Goal: Find specific page/section: Find specific page/section

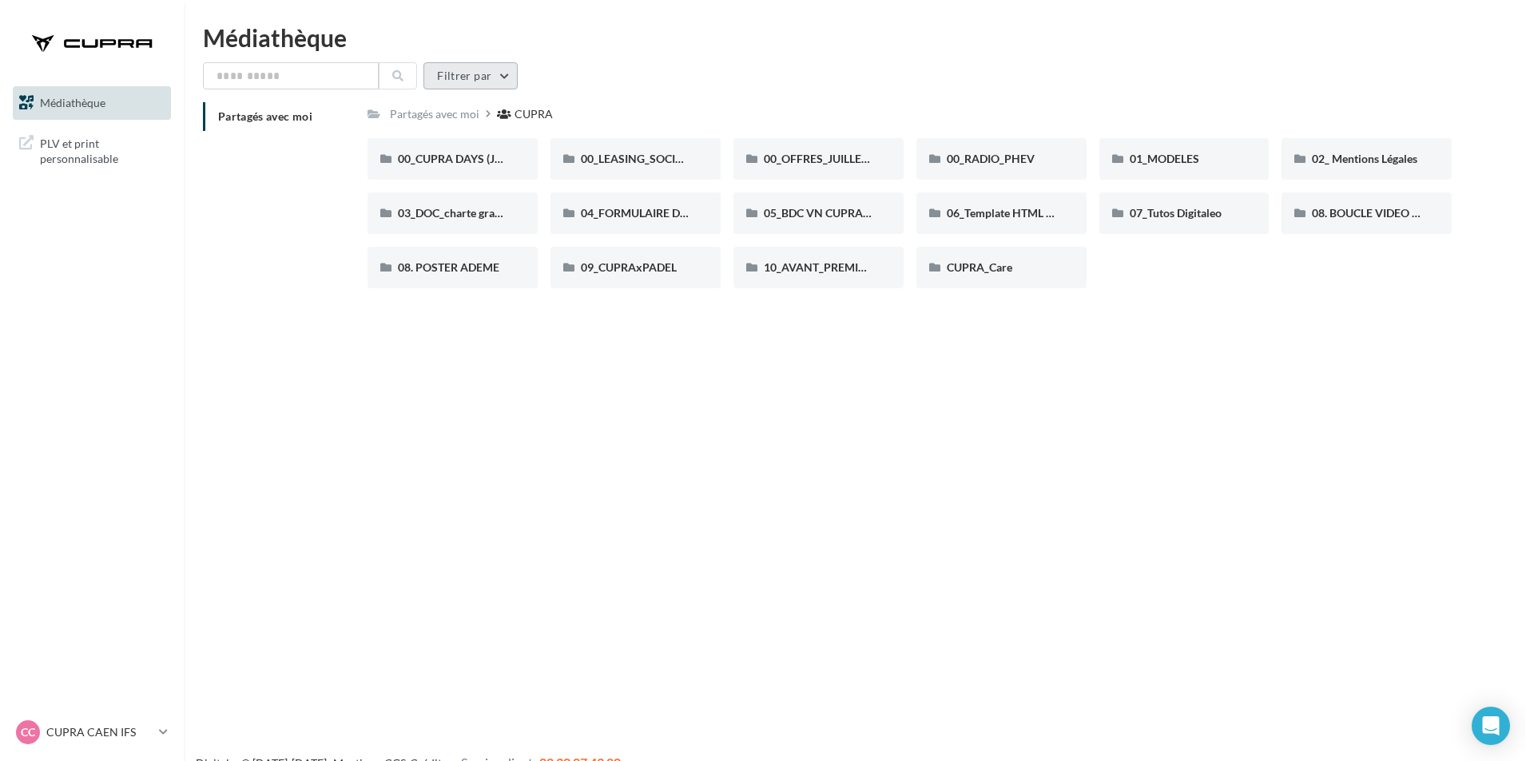
click at [490, 77] on button "Filtrer par" at bounding box center [470, 75] width 94 height 27
click at [469, 124] on div "Type Filtrer par type (6)" at bounding box center [361, 130] width 286 height 42
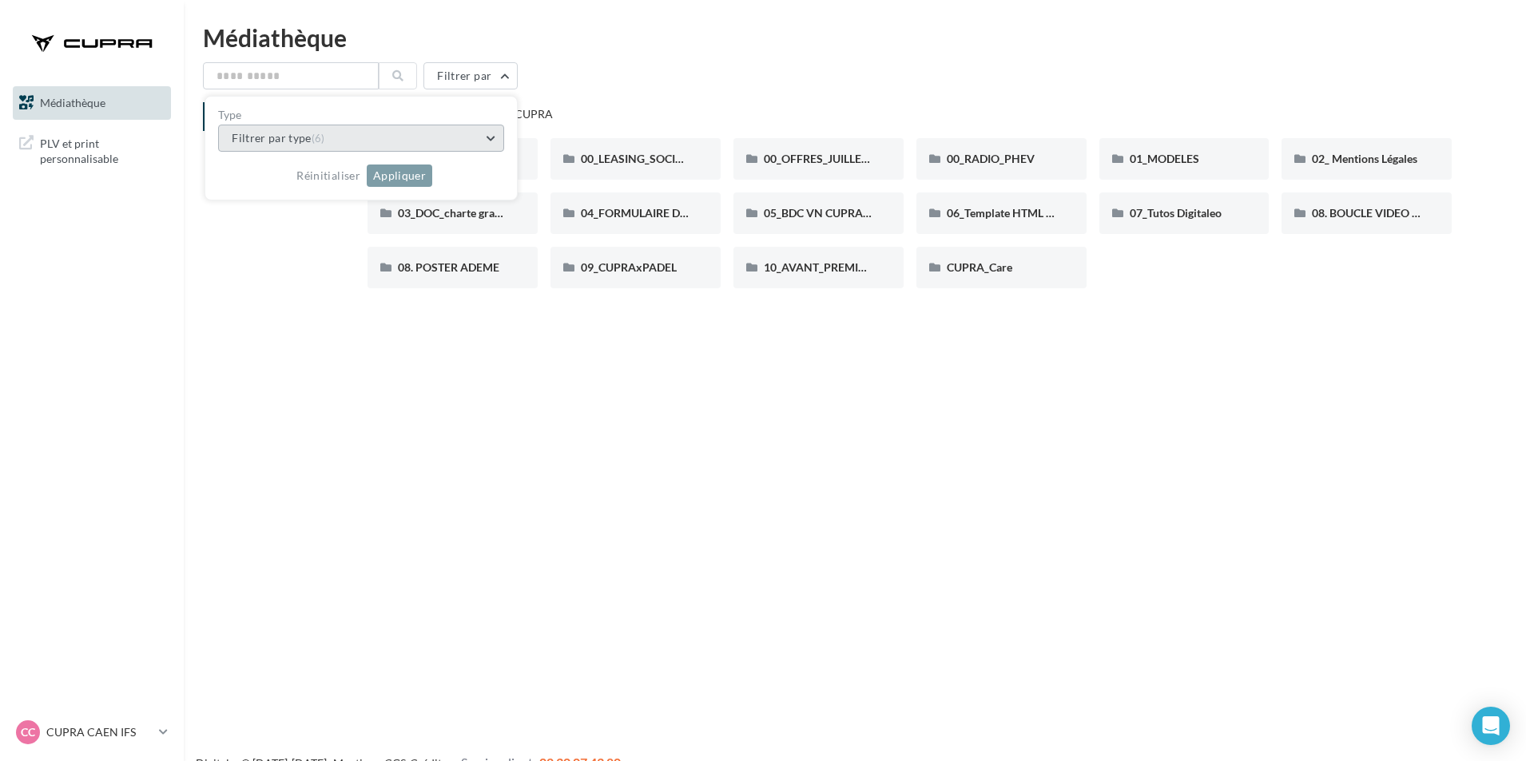
click at [497, 139] on button "Filtrer par type (6)" at bounding box center [361, 138] width 286 height 27
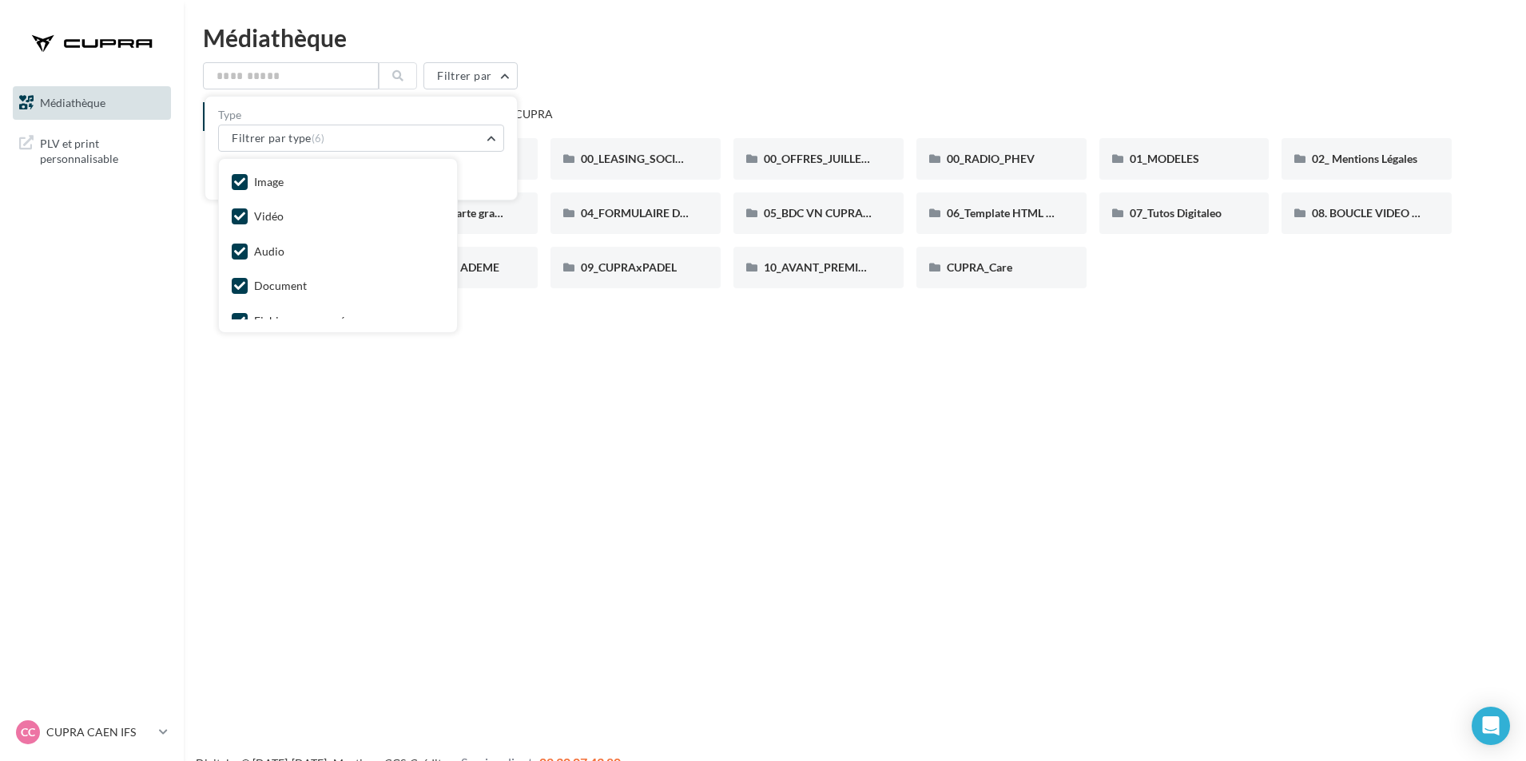
click at [788, 73] on div "Filtrer par Type Filtrer par type (6) Image Vidéo Audio Document Fichier compre…" at bounding box center [855, 75] width 1304 height 27
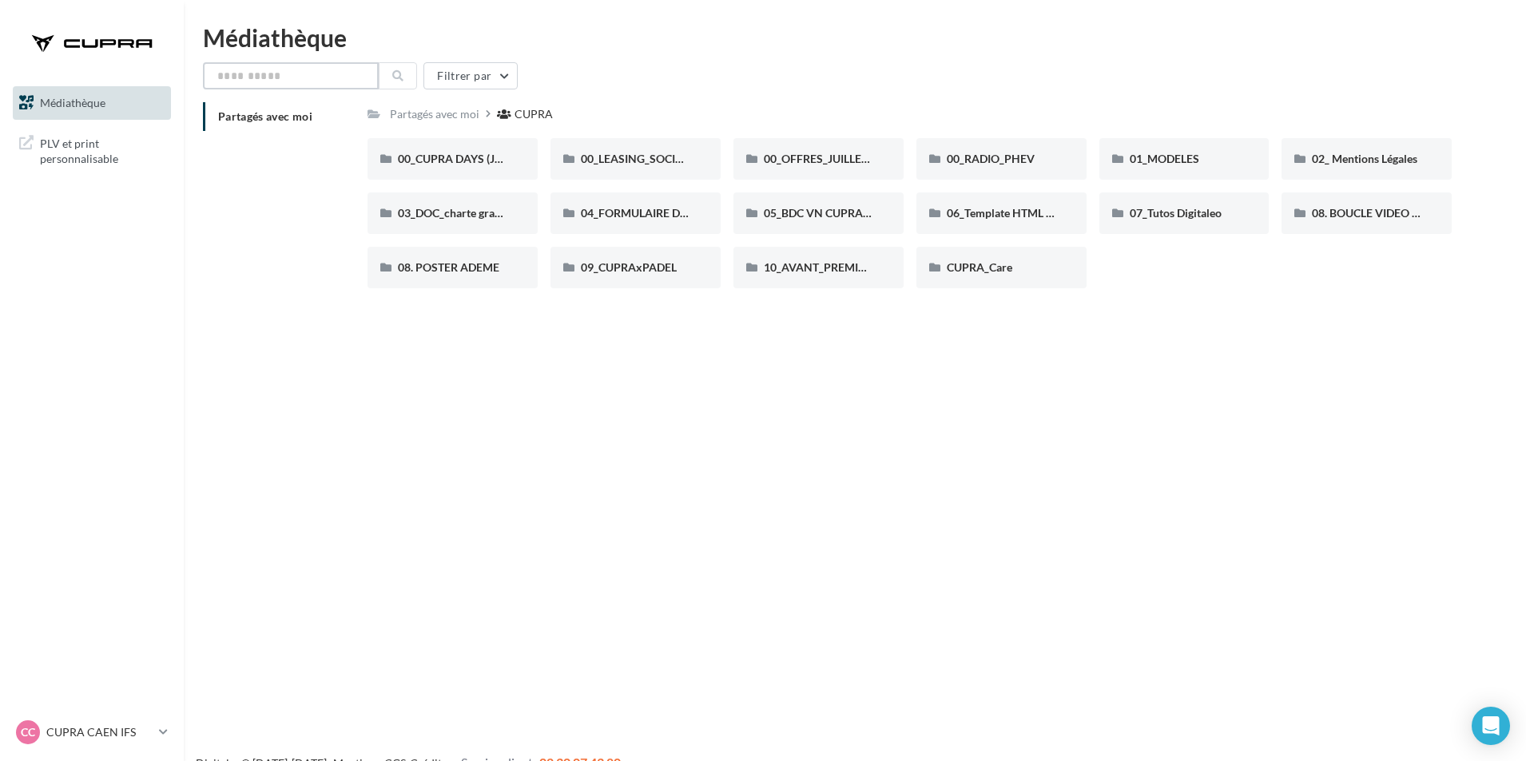
click at [246, 81] on input "text" at bounding box center [291, 75] width 176 height 27
click at [82, 161] on span "PLV et print personnalisable" at bounding box center [102, 150] width 125 height 34
click at [69, 103] on span "Médiathèque" at bounding box center [73, 103] width 66 height 14
click at [139, 40] on div at bounding box center [92, 43] width 128 height 40
drag, startPoint x: 273, startPoint y: 77, endPoint x: 916, endPoint y: 117, distance: 644.4
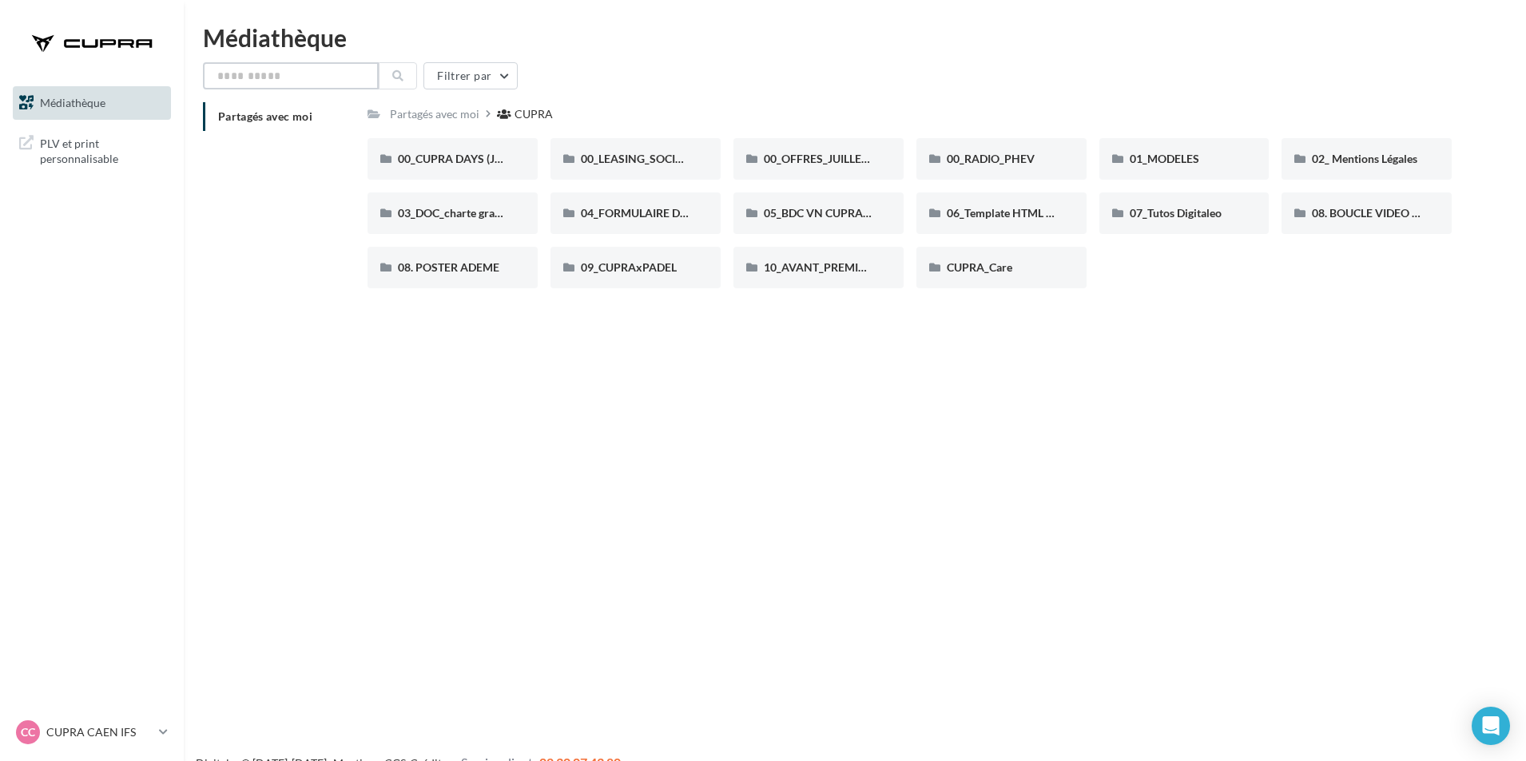
click at [273, 77] on input "text" at bounding box center [291, 75] width 176 height 27
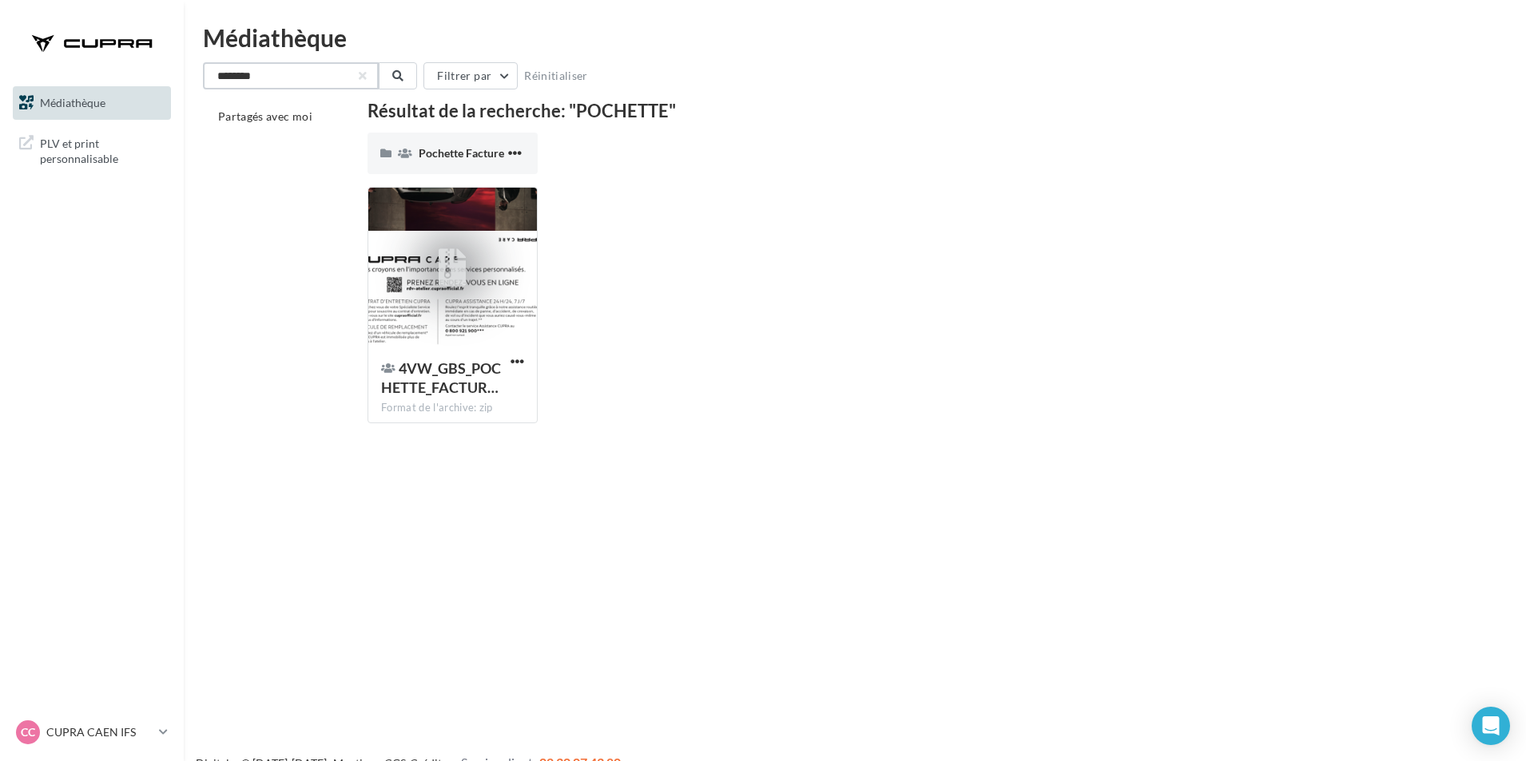
click at [310, 77] on input "********" at bounding box center [291, 75] width 176 height 27
click at [397, 72] on icon at bounding box center [397, 75] width 11 height 11
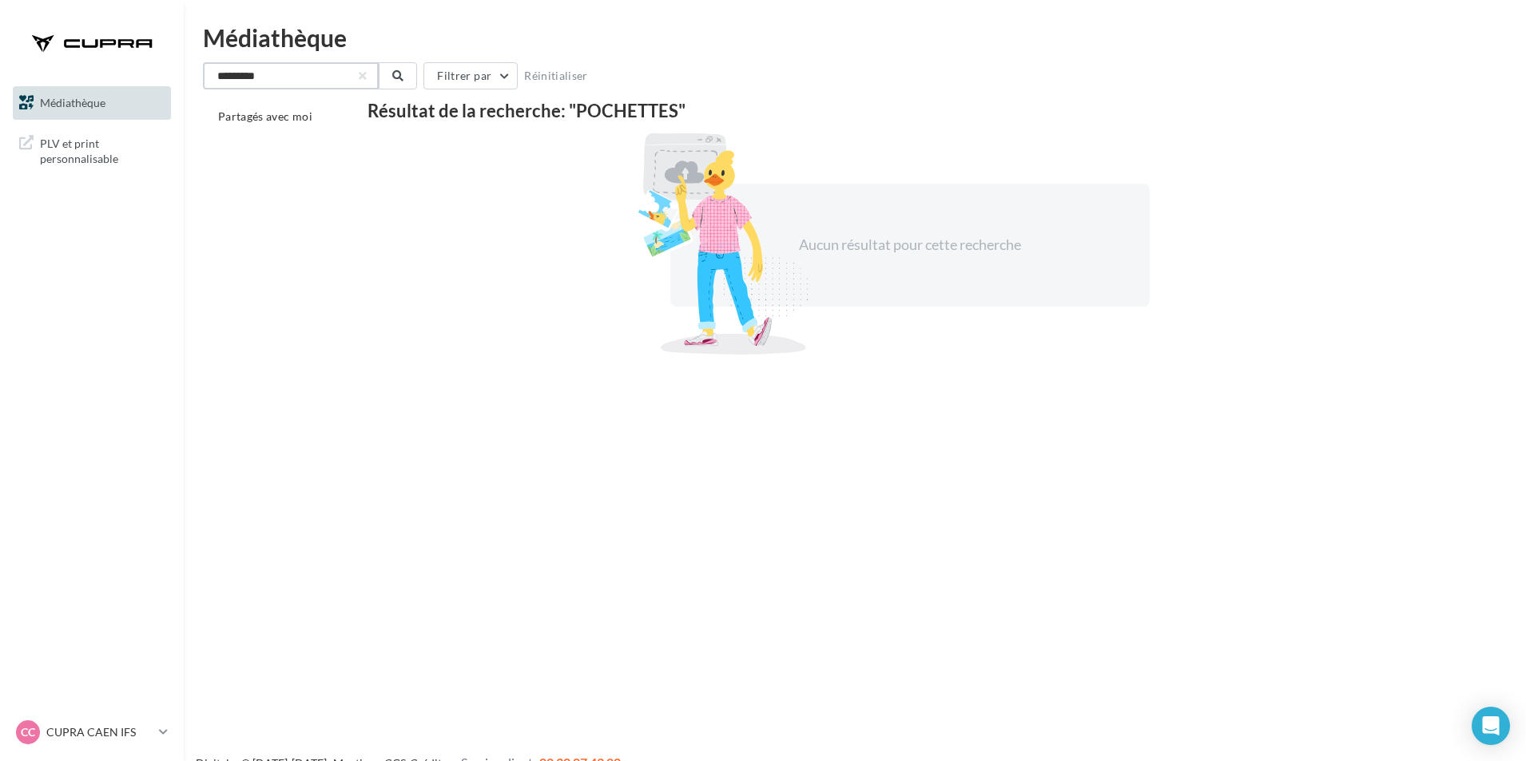
click at [358, 73] on input "*********" at bounding box center [291, 75] width 176 height 27
type input "********"
click at [404, 77] on button at bounding box center [398, 75] width 38 height 27
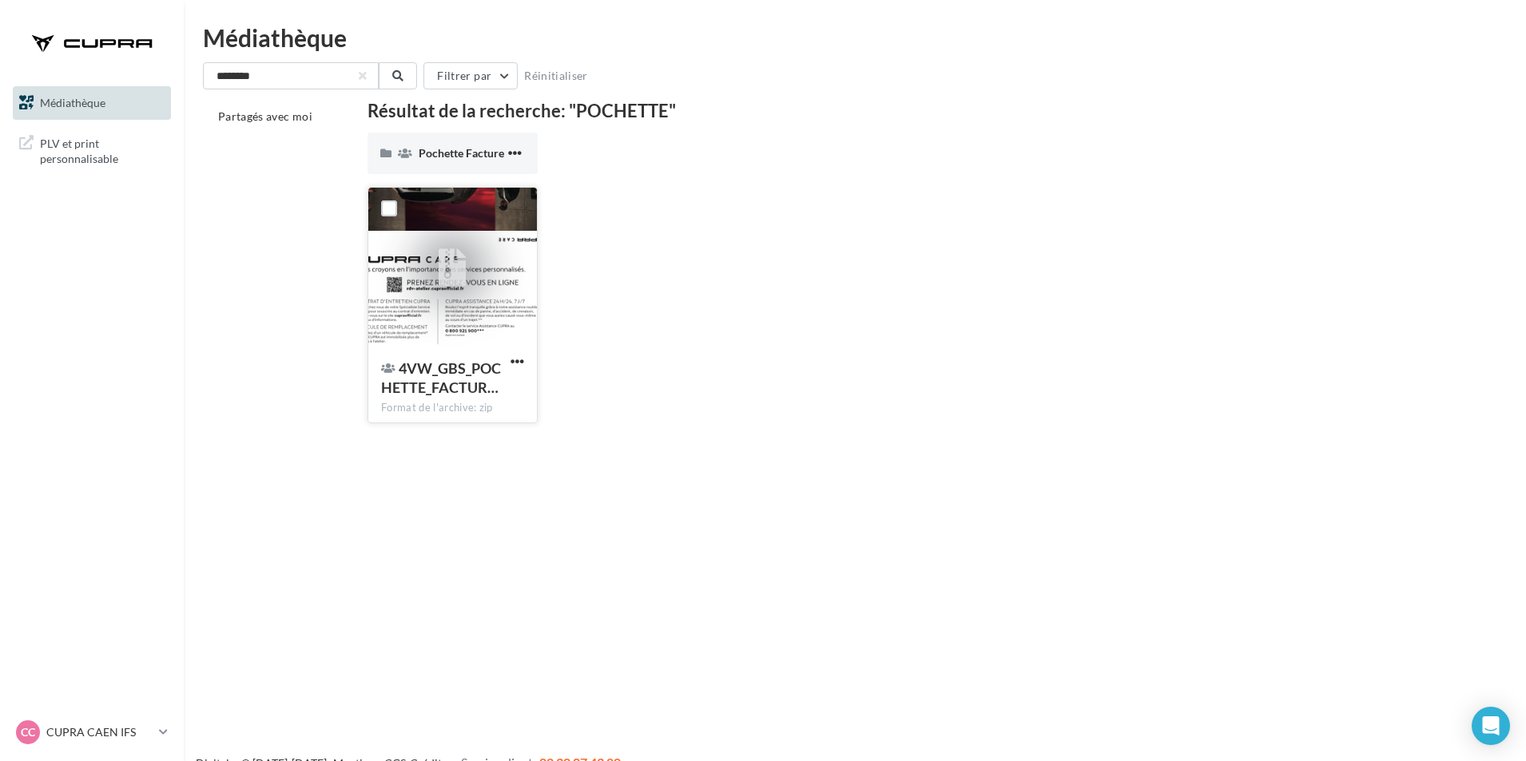
click at [432, 281] on div at bounding box center [453, 268] width 60 height 60
click at [475, 151] on span "Pochette Facture" at bounding box center [461, 153] width 85 height 14
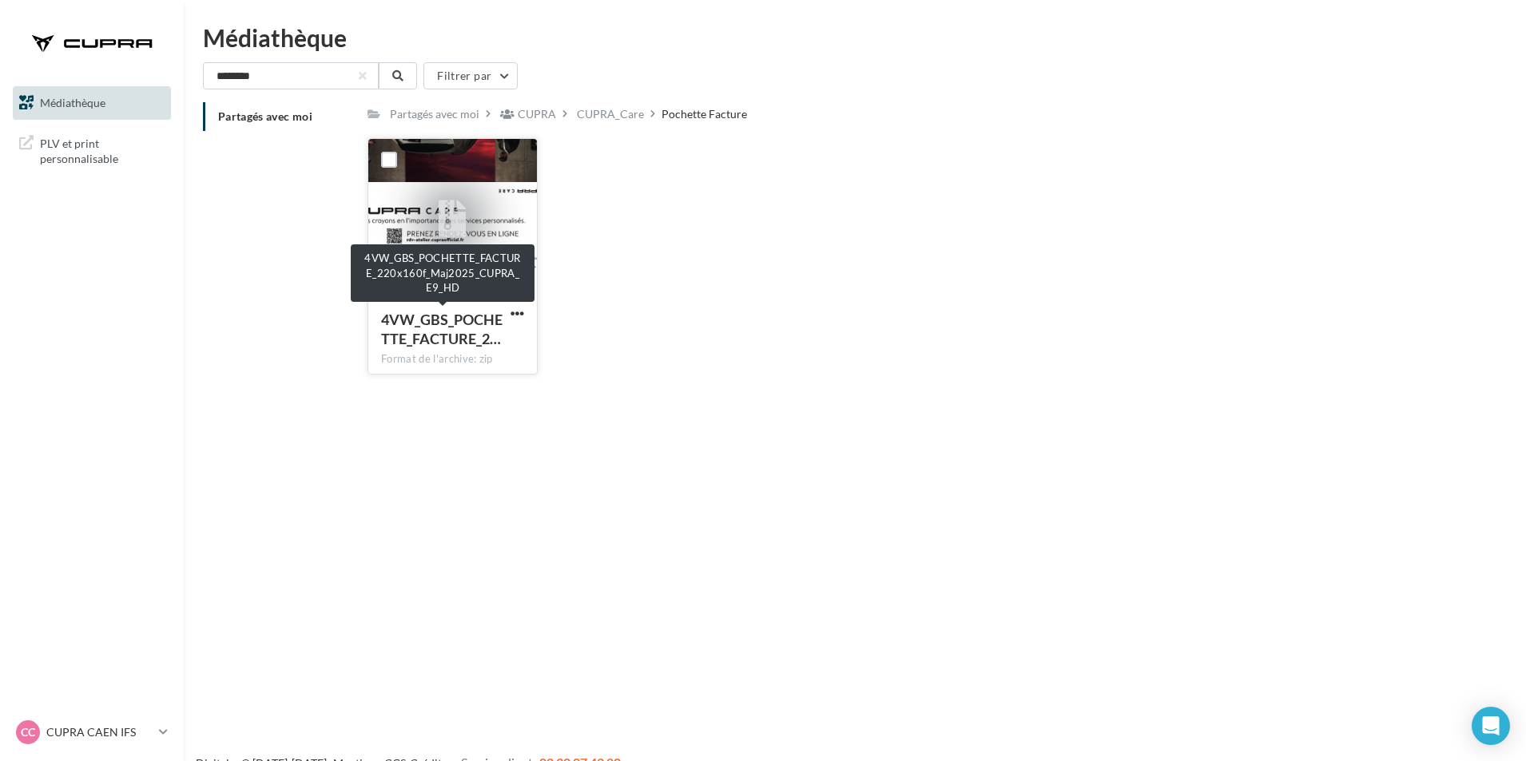
click at [463, 340] on span "4VW_GBS_POCHETTE_FACTURE_2…" at bounding box center [441, 329] width 121 height 37
click at [462, 214] on icon at bounding box center [453, 219] width 28 height 37
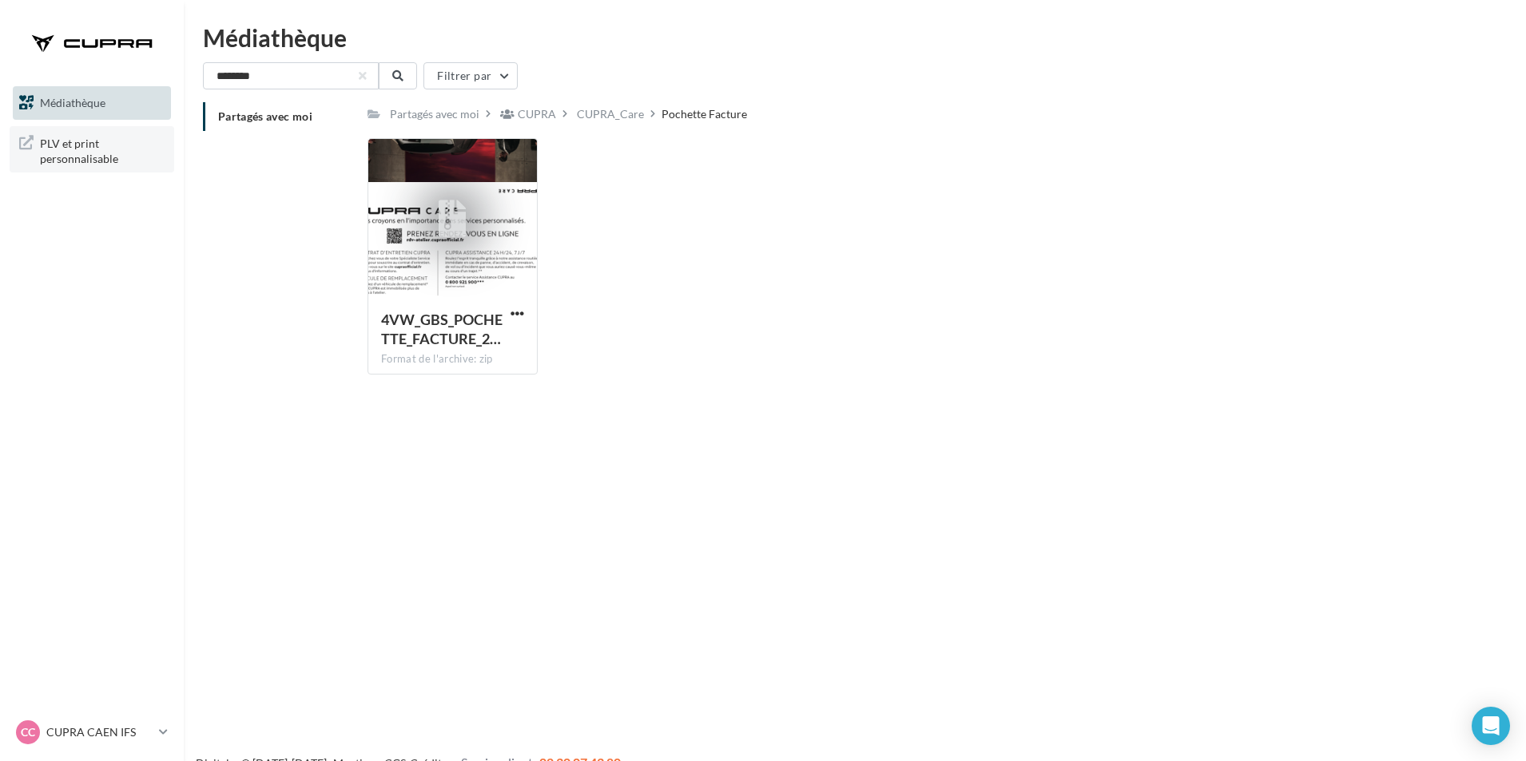
click at [56, 137] on span "PLV et print personnalisable" at bounding box center [102, 150] width 125 height 34
